Goal: Task Accomplishment & Management: Complete application form

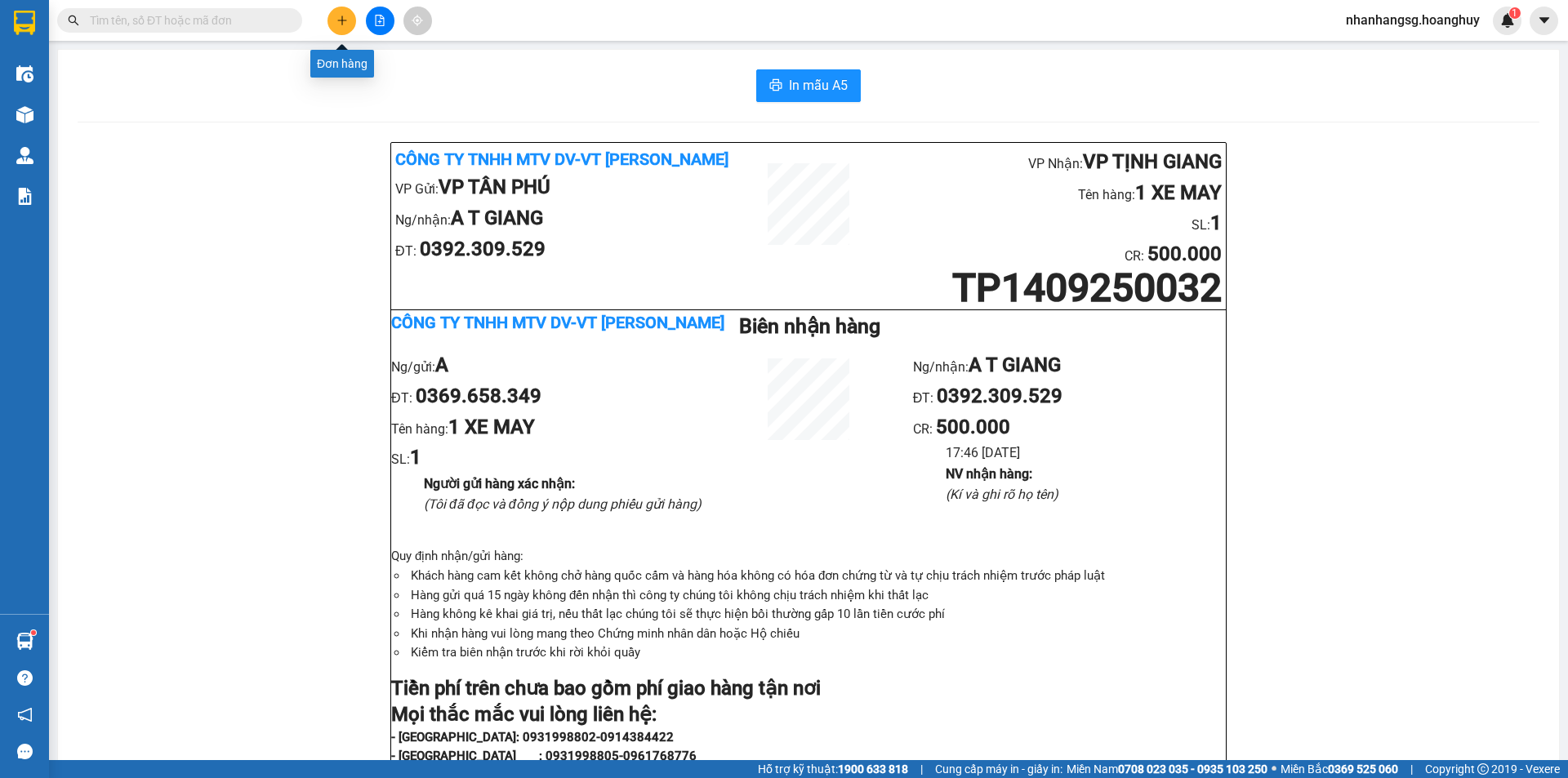
click at [345, 24] on icon "plus" at bounding box center [342, 20] width 11 height 11
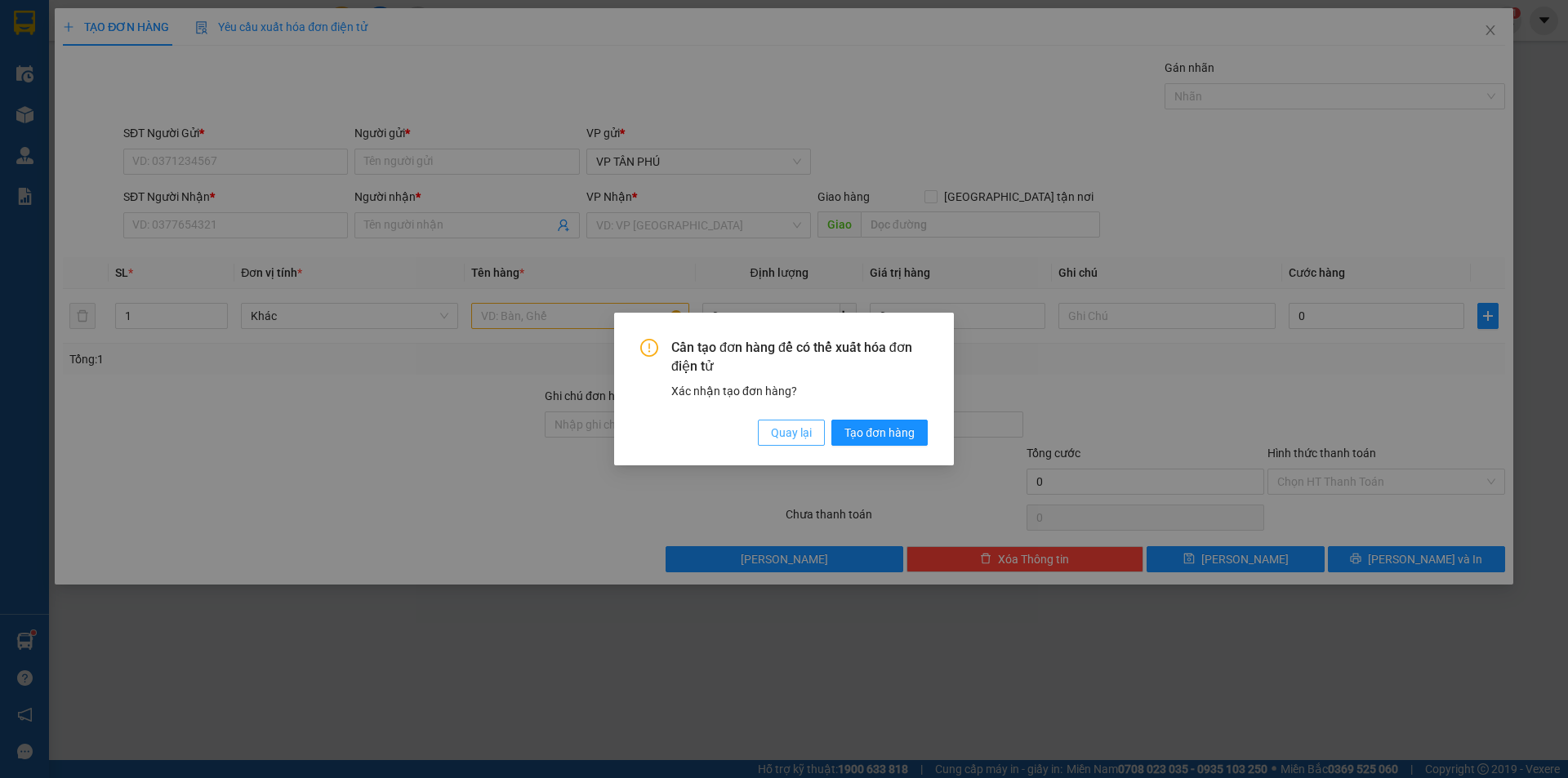
click at [792, 424] on span "Quay lại" at bounding box center [791, 432] width 41 height 18
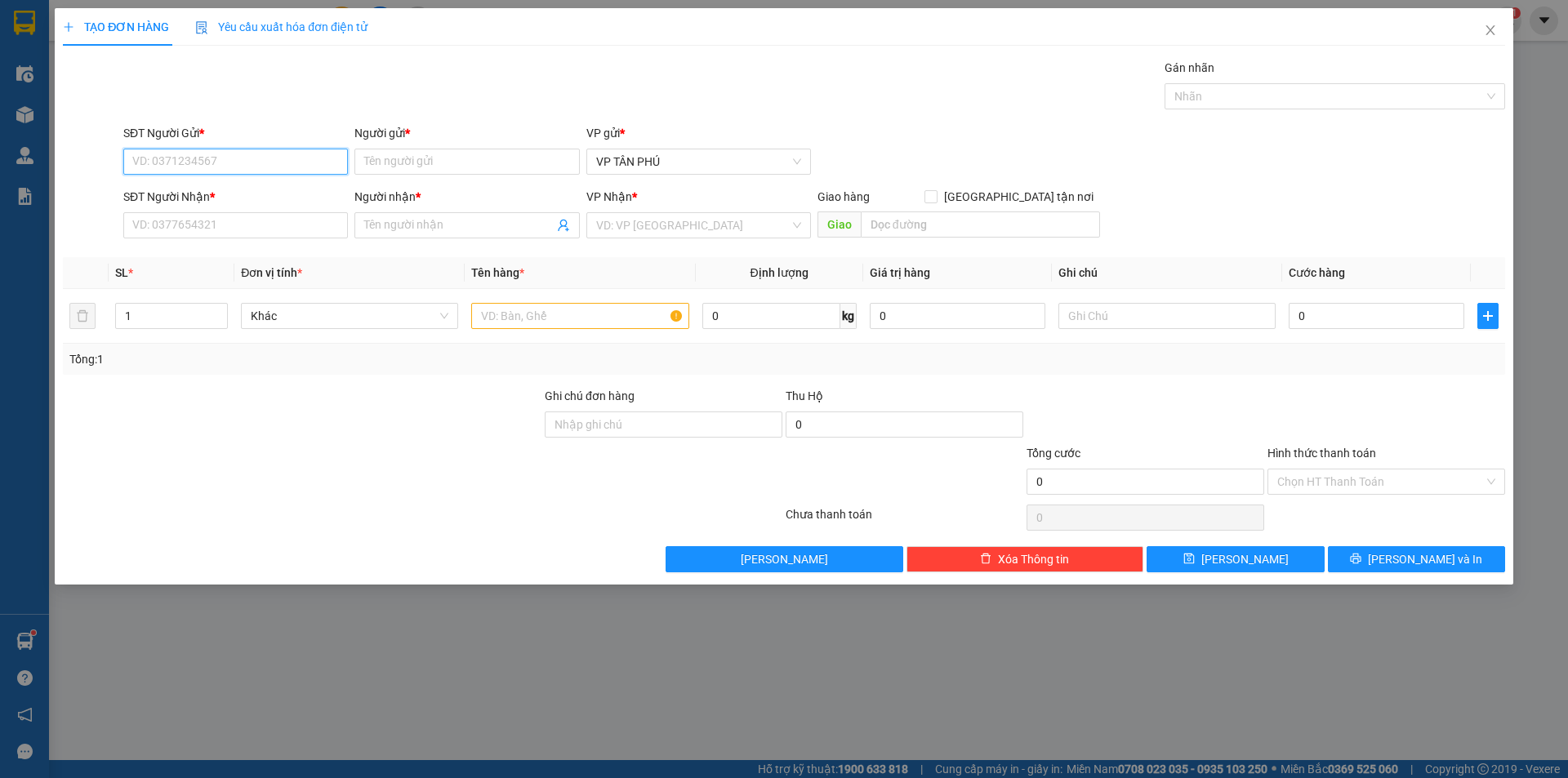
click at [231, 150] on input "SĐT Người Gửi *" at bounding box center [235, 161] width 225 height 26
type input "0384744731"
click at [386, 156] on input "Người gửi *" at bounding box center [467, 161] width 225 height 26
type input "A"
click at [254, 227] on input "SĐT Người Nhận *" at bounding box center [235, 225] width 225 height 26
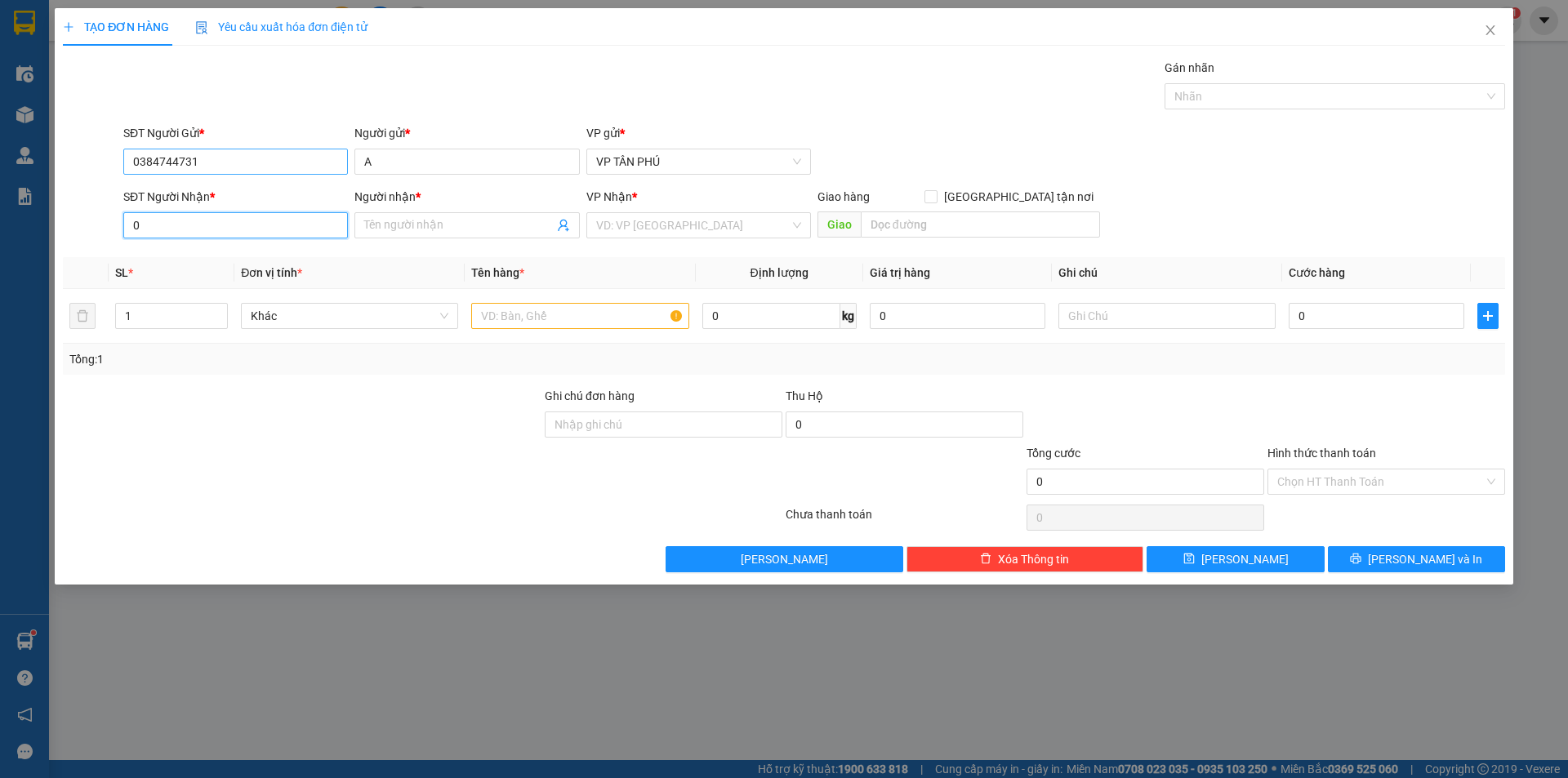
type input "0"
click at [237, 162] on input "0384744731" at bounding box center [235, 161] width 225 height 26
type input "0988117542"
click at [187, 228] on input "0" at bounding box center [235, 225] width 225 height 26
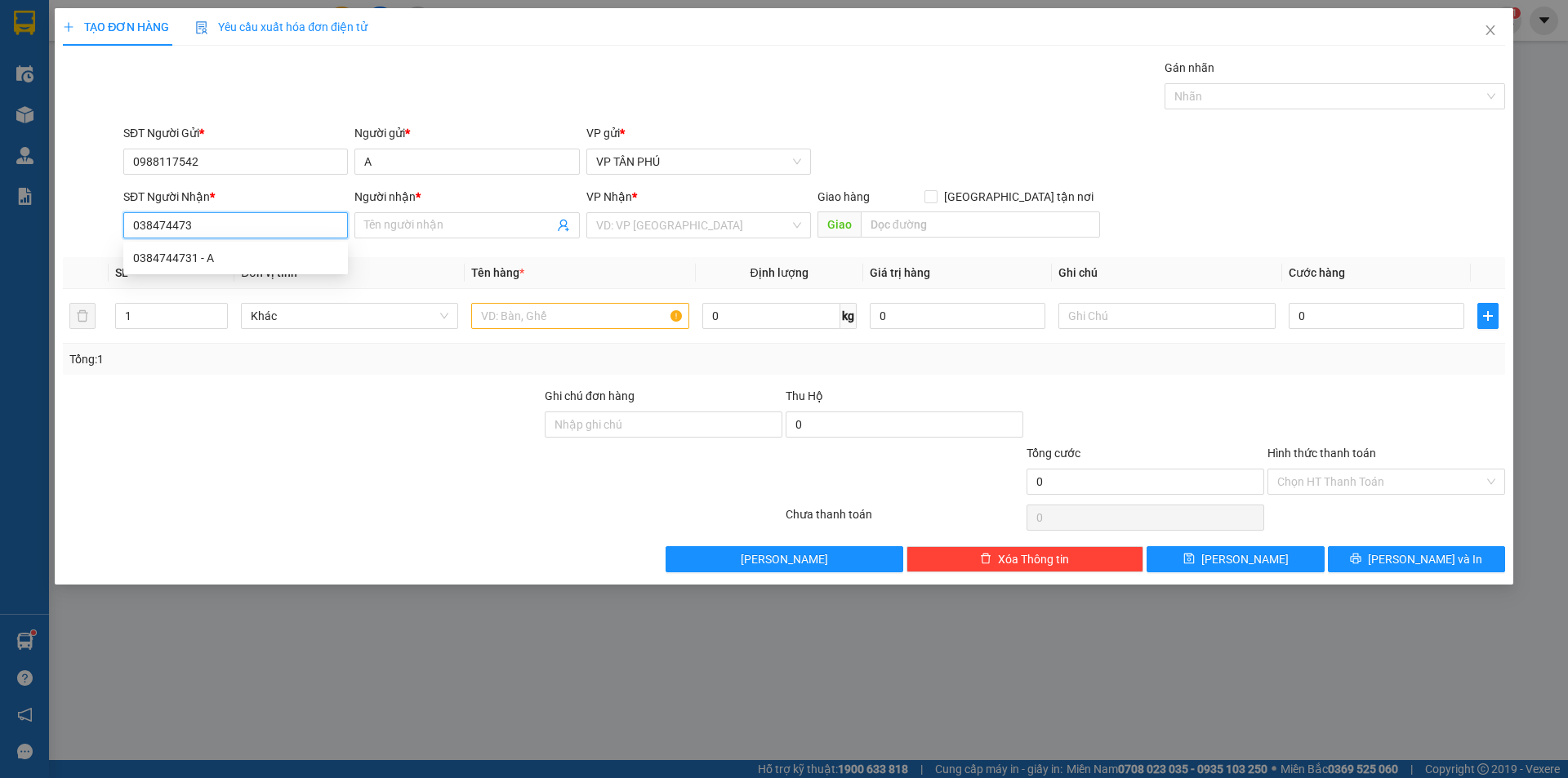
type input "0384744731"
click at [226, 264] on div "0384744731 - A" at bounding box center [235, 257] width 205 height 18
type input "A"
click at [226, 264] on div "0384744731 - A" at bounding box center [235, 257] width 205 height 18
type input "0384744731"
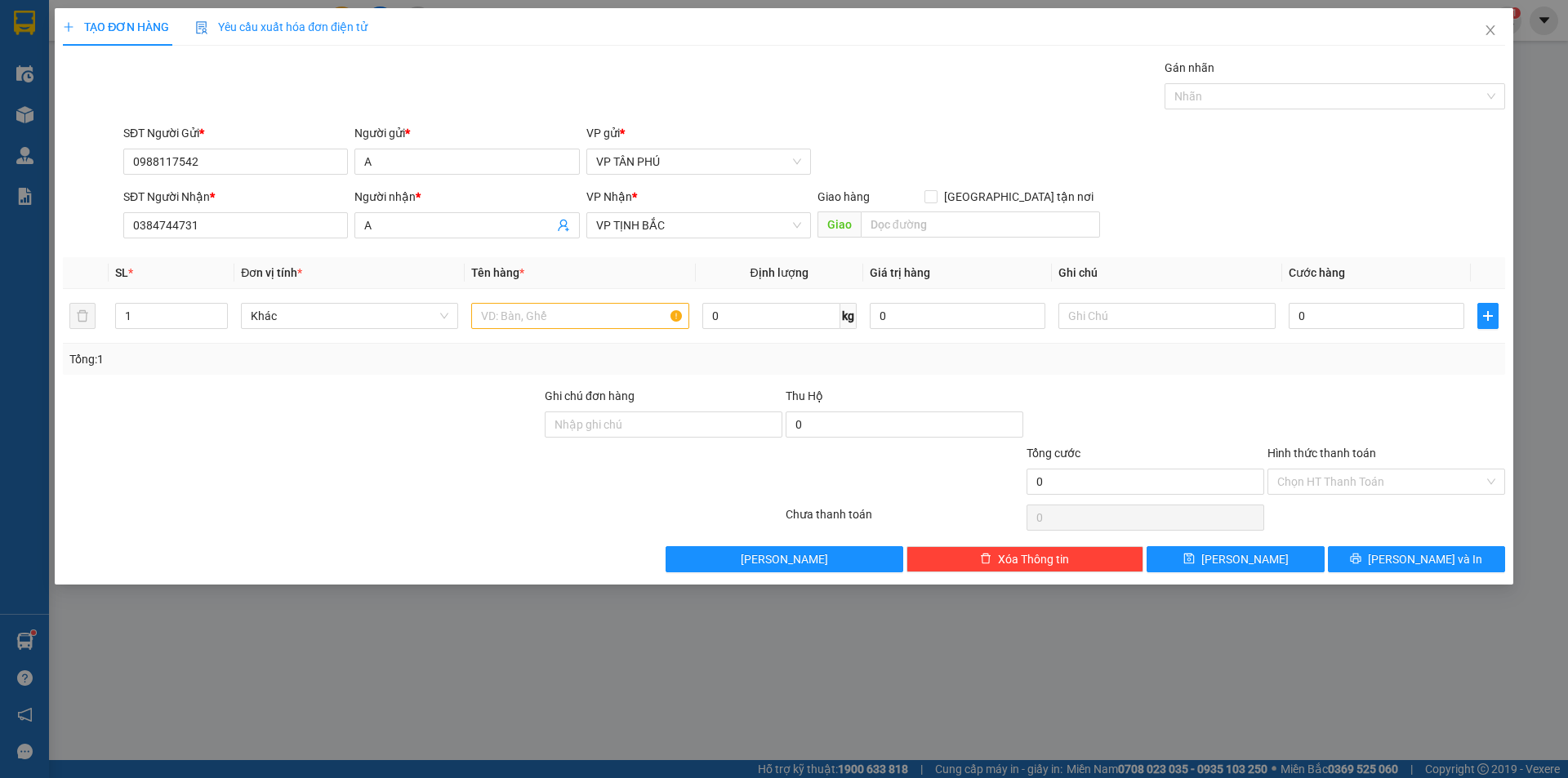
click at [464, 204] on div "Người nhận *" at bounding box center [467, 196] width 225 height 18
click at [464, 216] on input "A" at bounding box center [458, 225] width 189 height 18
click at [444, 227] on input "A" at bounding box center [458, 225] width 189 height 18
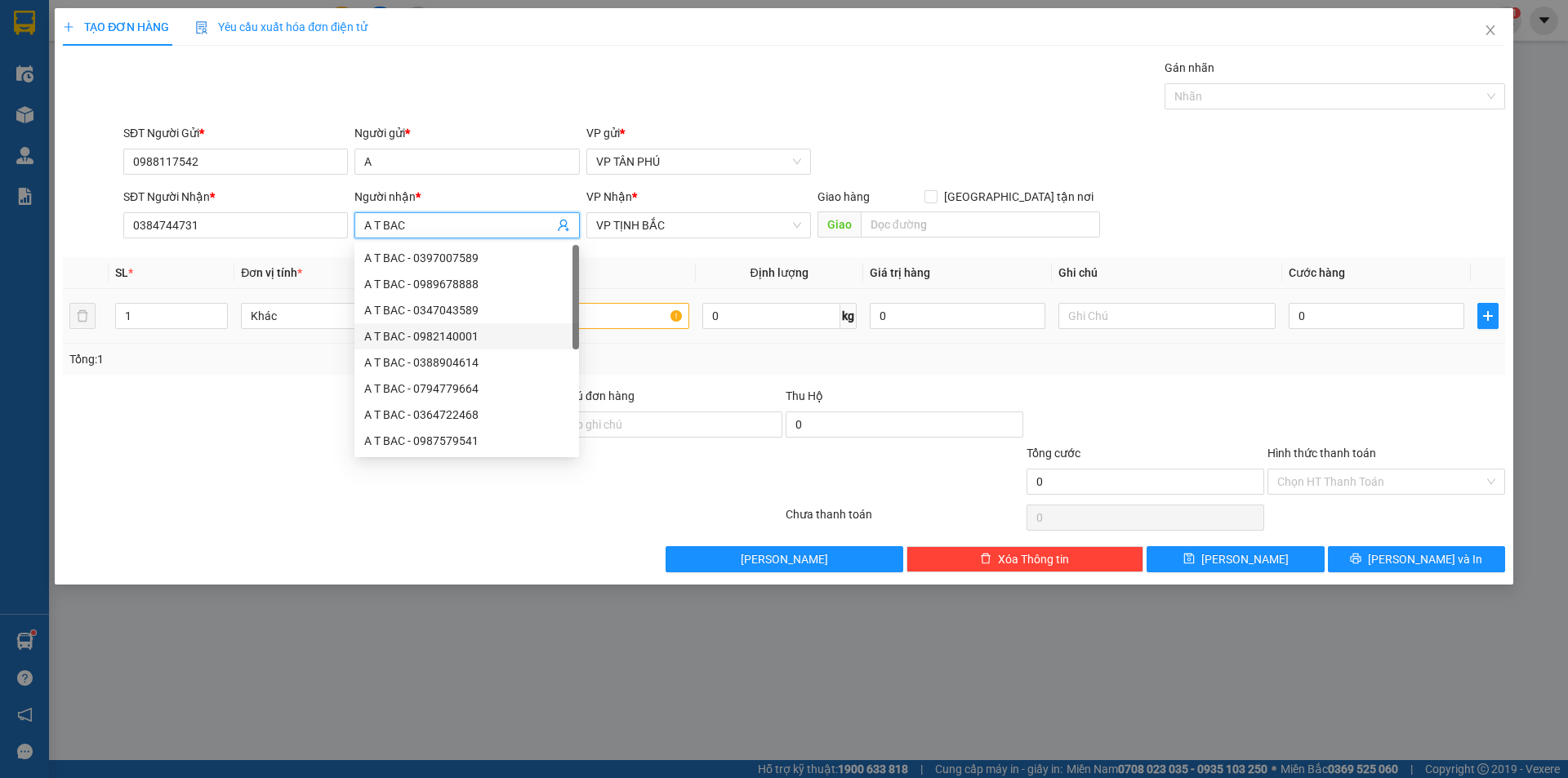
type input "A T BAC"
click at [629, 314] on input "text" at bounding box center [580, 315] width 217 height 26
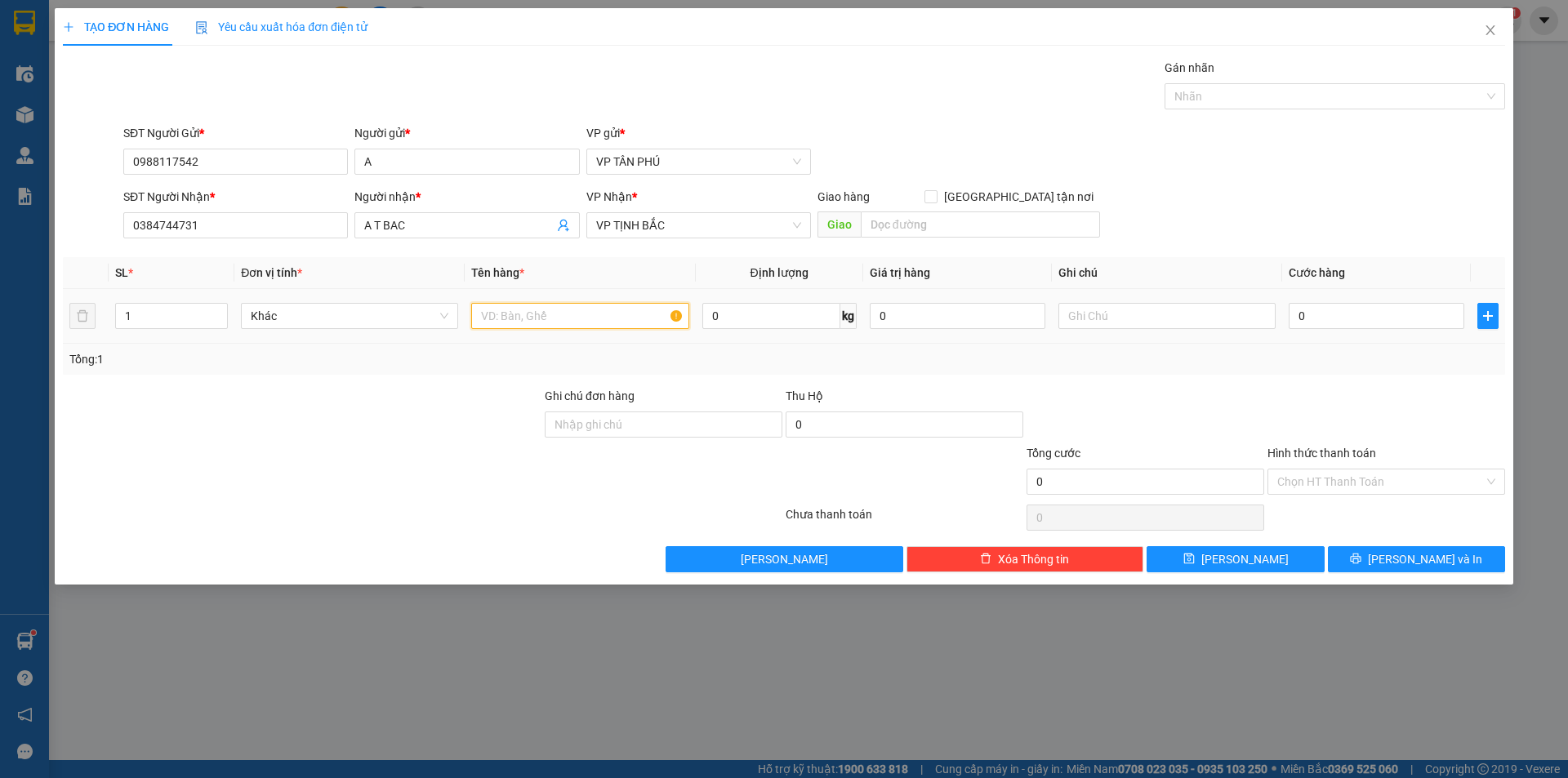
click at [628, 312] on input "text" at bounding box center [580, 315] width 217 height 26
type input "1XE SO"
click at [1133, 318] on input "text" at bounding box center [1167, 315] width 217 height 26
type input "CO CHIA KHOA"
click at [1307, 303] on div "0" at bounding box center [1377, 316] width 175 height 32
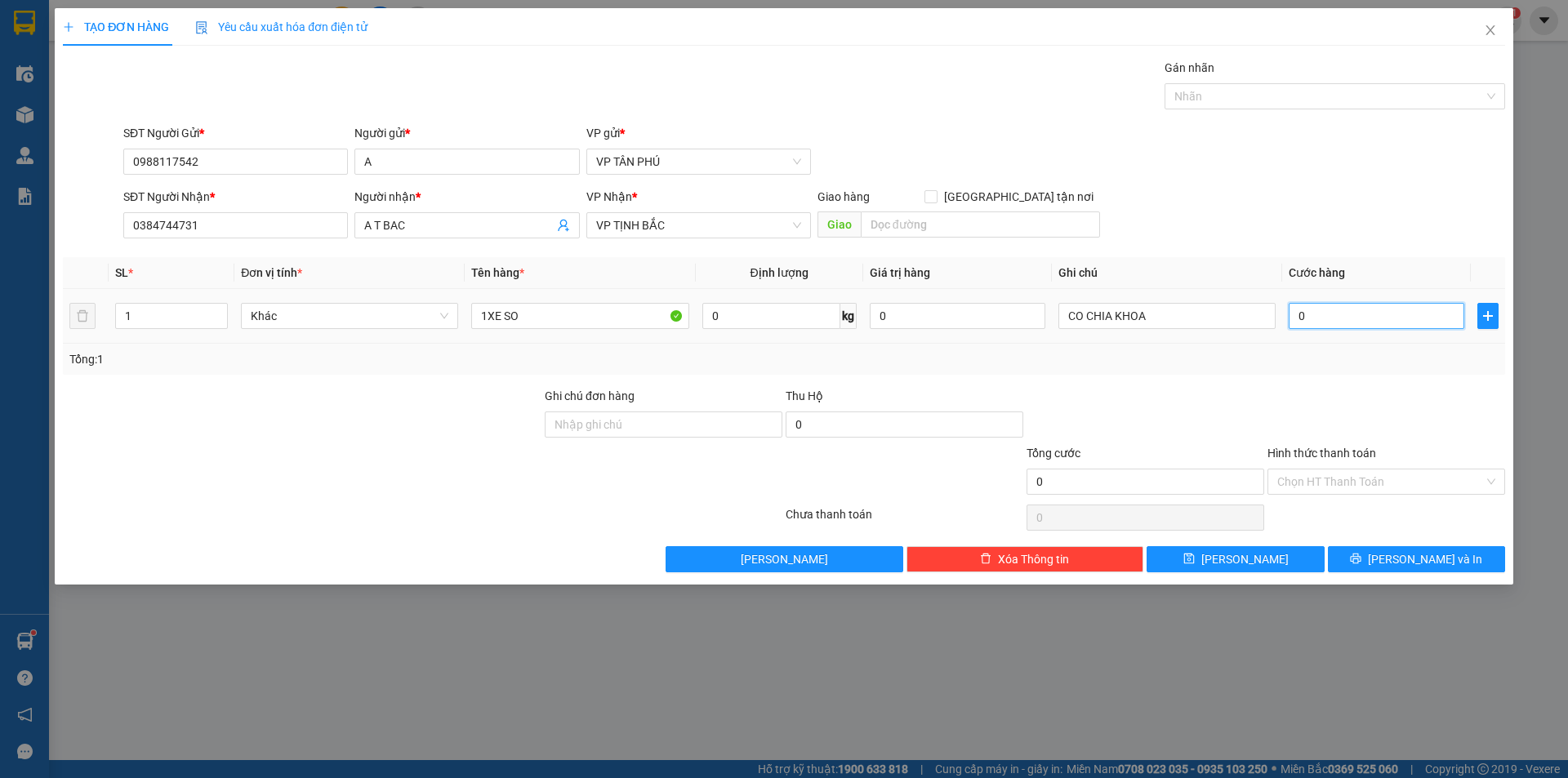
click at [1310, 316] on input "0" at bounding box center [1377, 315] width 175 height 26
type input "05"
type input "5"
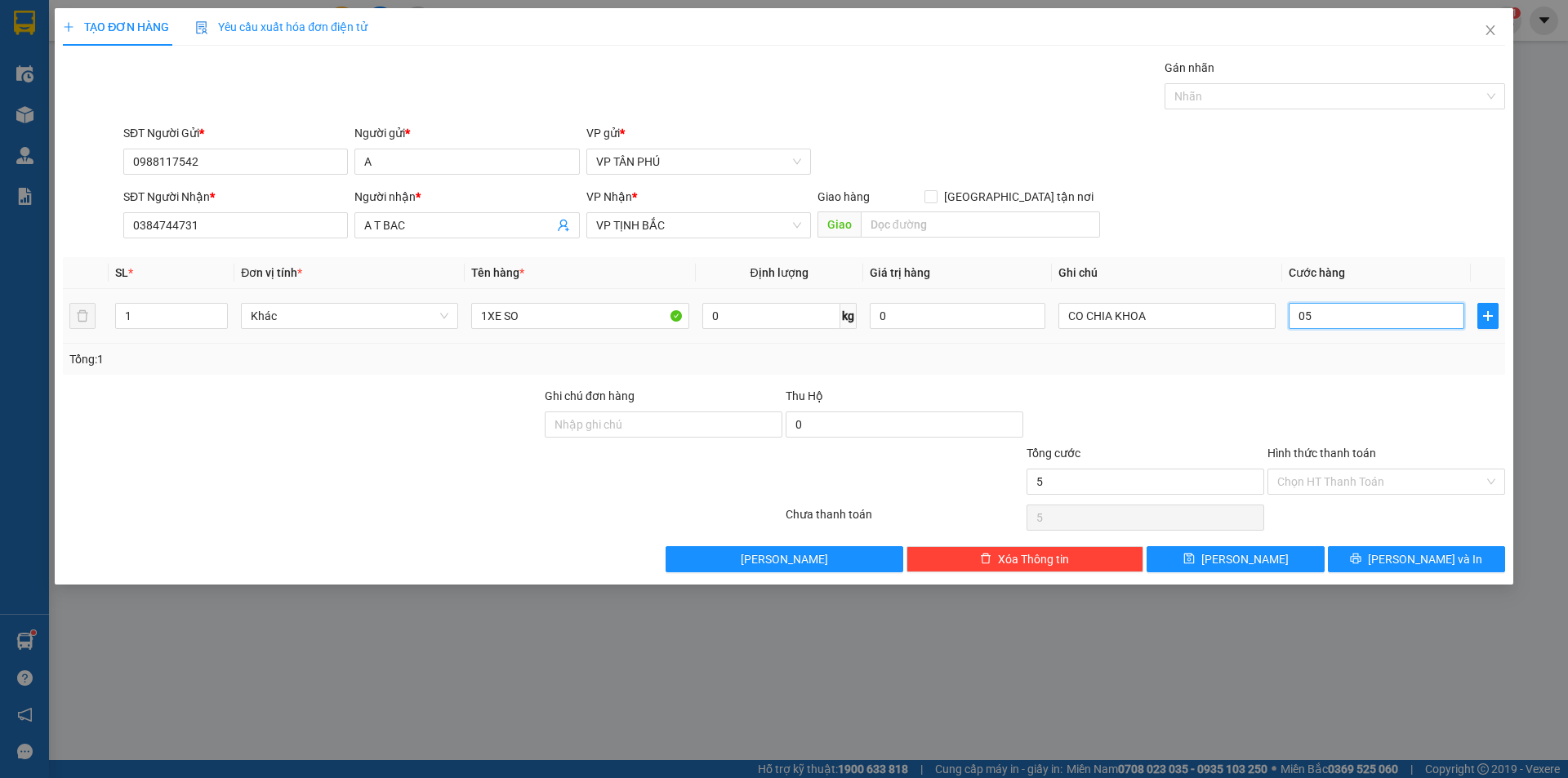
type input "050"
type input "50"
type input "0.500"
type input "500"
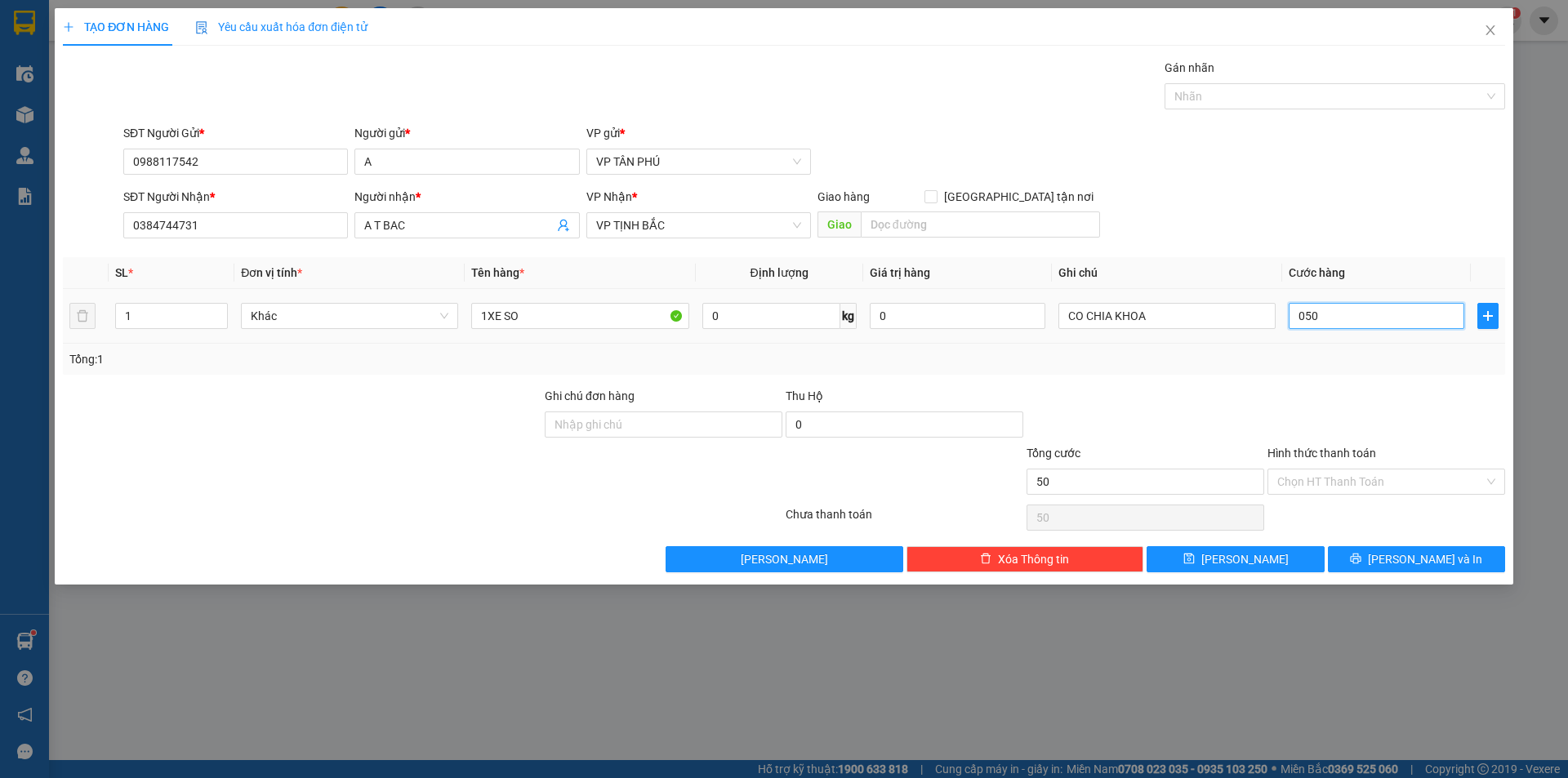
type input "500"
click at [1310, 316] on input "0.500" at bounding box center [1377, 315] width 175 height 26
type input "5"
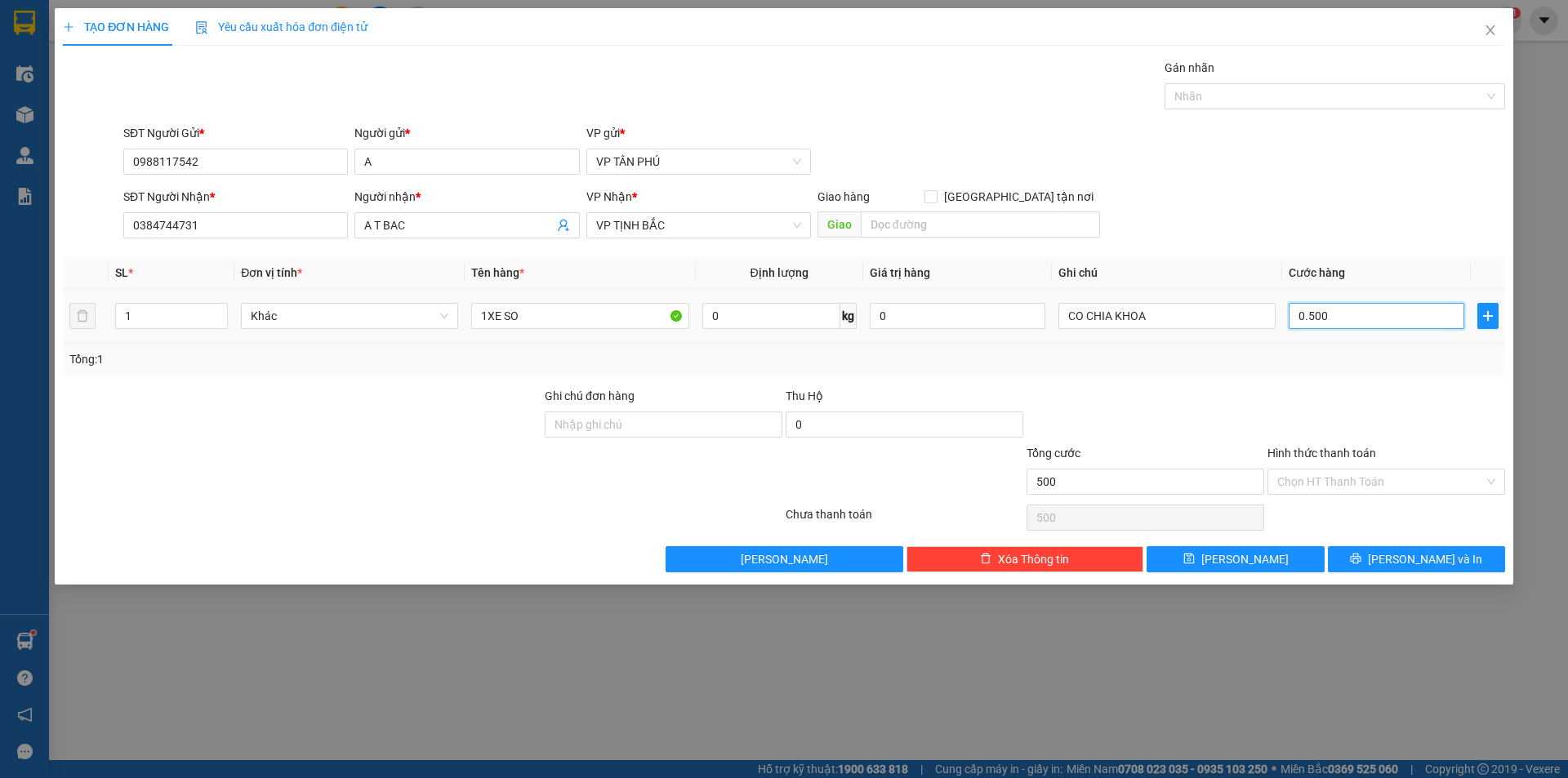
type input "5"
type input "50"
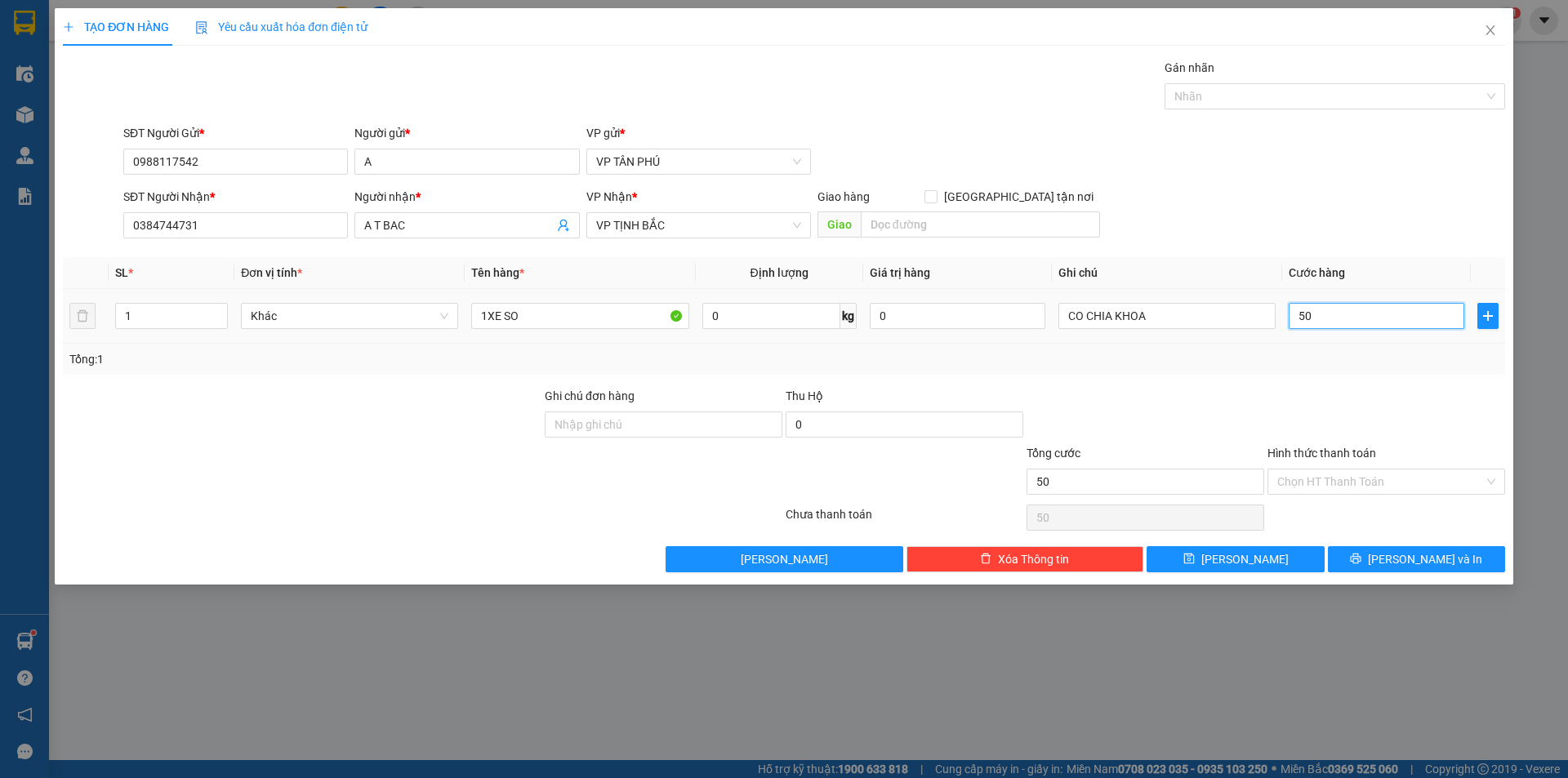
type input "500"
click at [1378, 568] on button "[PERSON_NAME] và In" at bounding box center [1417, 559] width 177 height 26
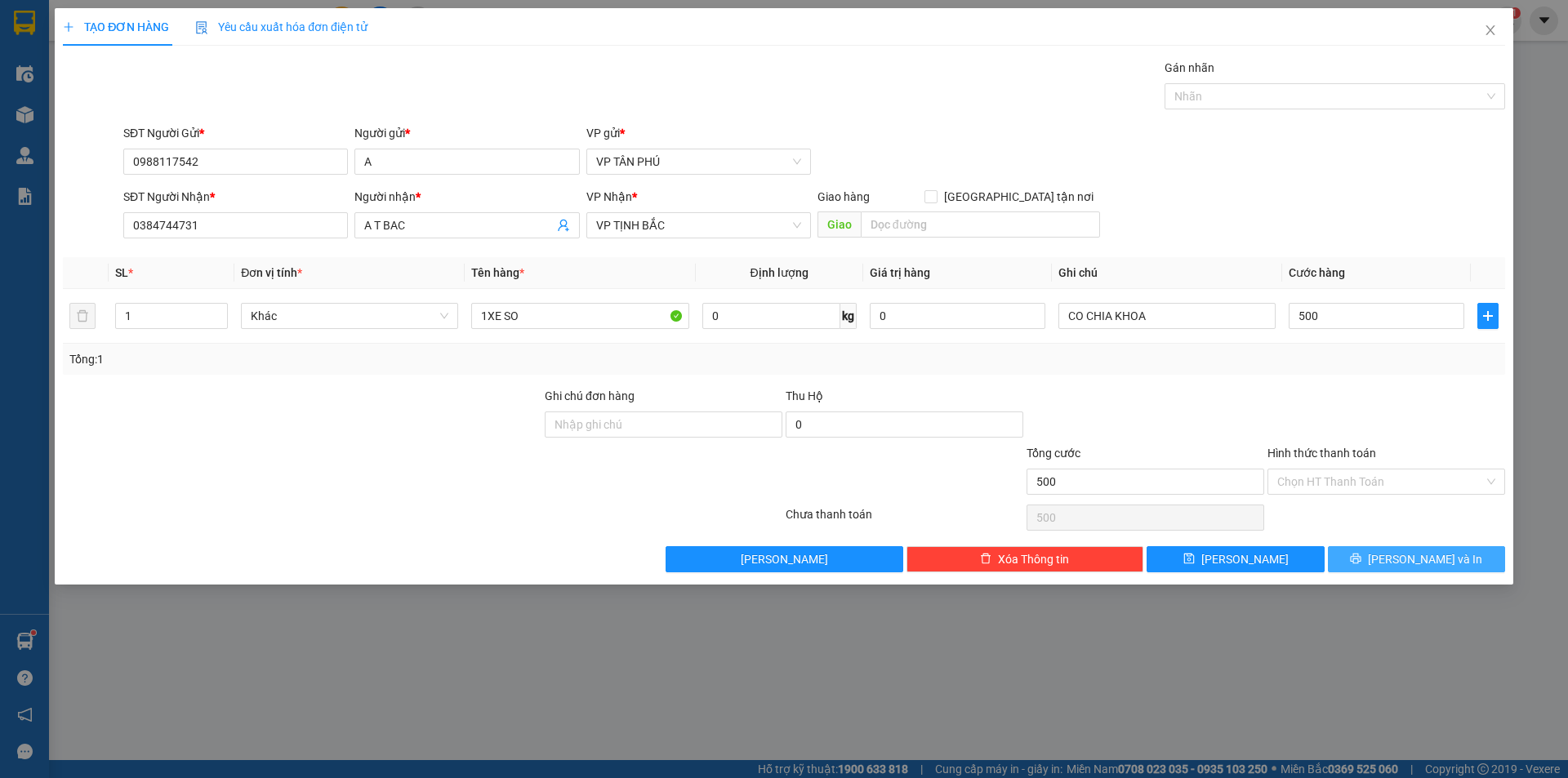
type input "500.000"
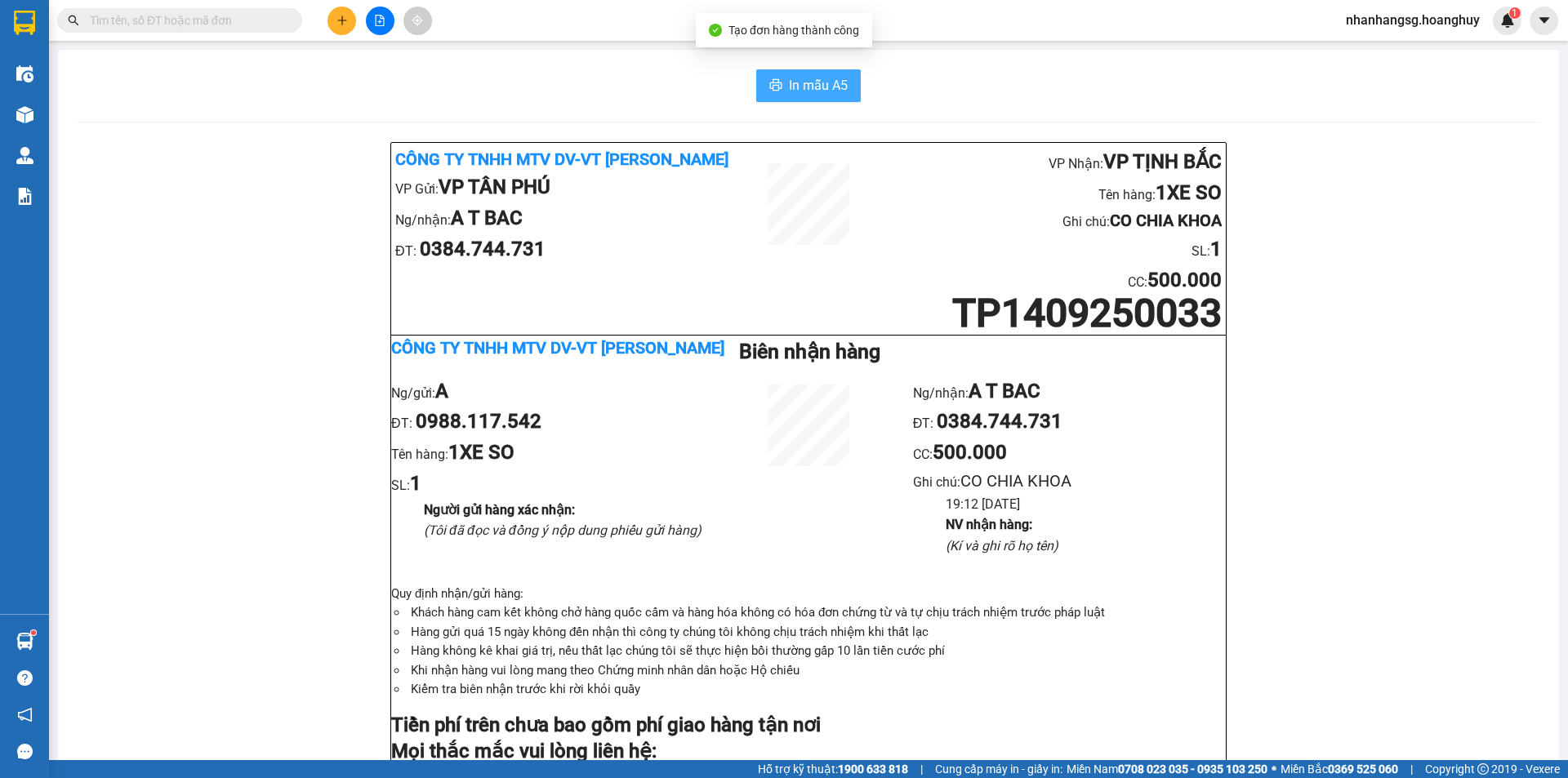
click at [805, 83] on span "In mẫu A5" at bounding box center [818, 85] width 59 height 20
